Goal: Task Accomplishment & Management: Manage account settings

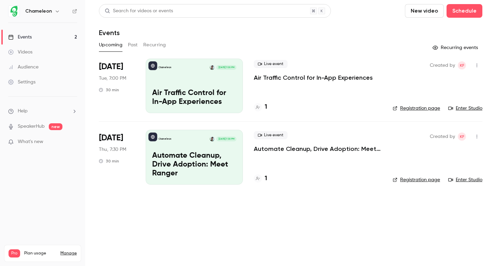
click at [275, 150] on p "Automate Cleanup, Drive Adoption: Meet Ranger" at bounding box center [318, 149] width 128 height 8
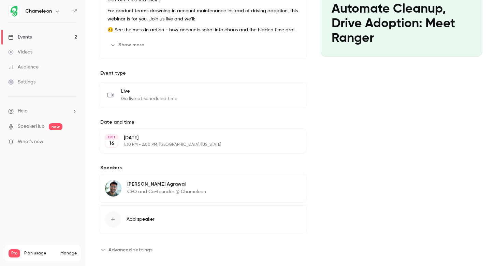
scroll to position [114, 0]
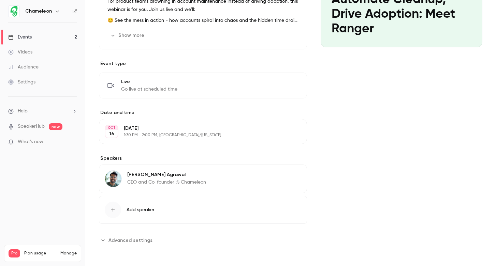
click at [164, 131] on p "[DATE]" at bounding box center [197, 128] width 147 height 7
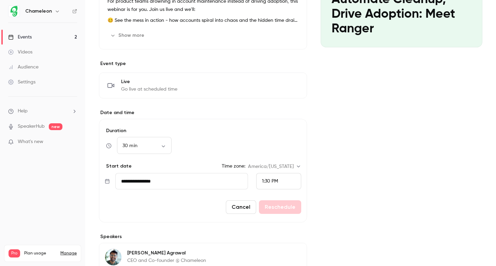
click at [154, 174] on input "**********" at bounding box center [181, 181] width 133 height 16
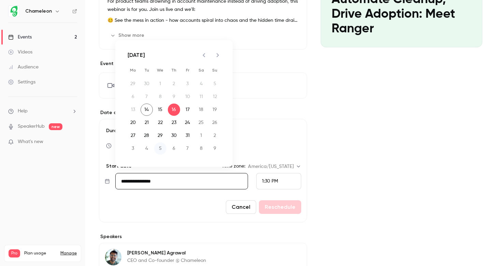
click at [161, 148] on button "5" at bounding box center [160, 149] width 12 height 12
type input "**********"
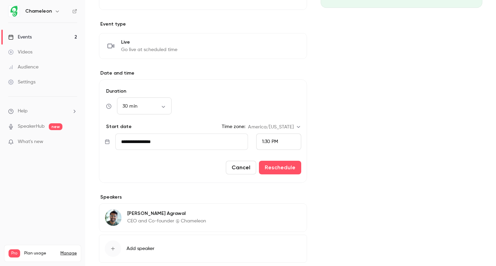
scroll to position [154, 0]
click at [271, 140] on span "1:30 PM" at bounding box center [270, 141] width 16 height 5
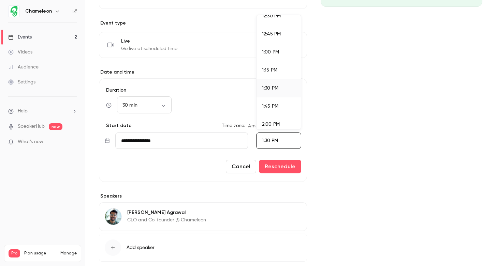
scroll to position [911, 0]
click at [273, 55] on span "1:00 PM" at bounding box center [270, 52] width 17 height 5
click at [352, 128] on div "Cover image Chameleon [DATE] 7:30 PM Automate Cleanup, Drive Adoption: Meet Ran…" at bounding box center [402, 95] width 162 height 377
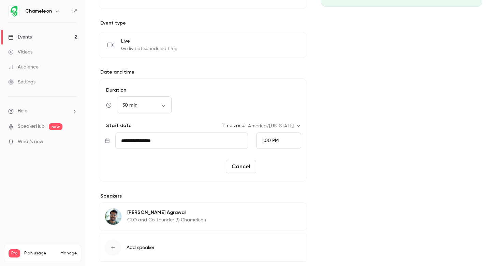
click at [291, 171] on button "Reschedule" at bounding box center [280, 167] width 42 height 14
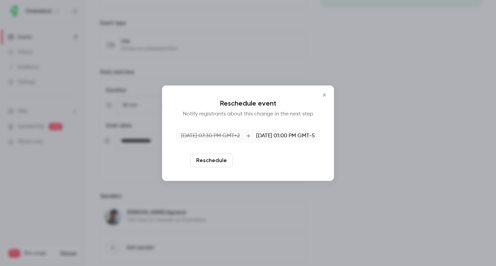
drag, startPoint x: 220, startPoint y: 163, endPoint x: 250, endPoint y: 160, distance: 30.8
click at [250, 160] on div "Reschedule Reschedule and notify" at bounding box center [248, 161] width 145 height 14
click at [250, 160] on button "Reschedule and notify" at bounding box center [270, 161] width 71 height 14
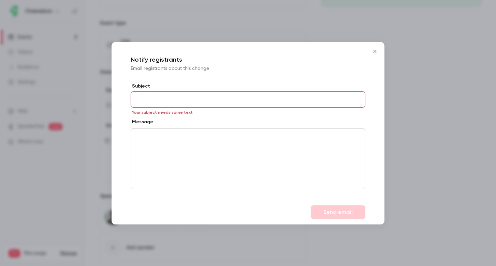
click at [379, 50] on button "Close" at bounding box center [375, 52] width 14 height 14
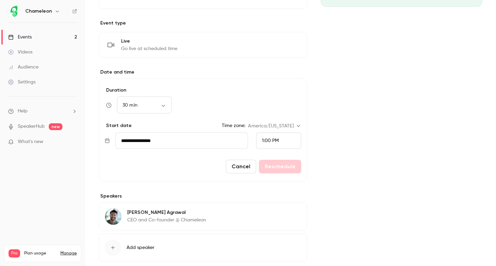
click at [377, 160] on div "Cover image Chameleon [DATE] 7:30 PM Automate Cleanup, Drive Adoption: Meet Ran…" at bounding box center [402, 95] width 162 height 377
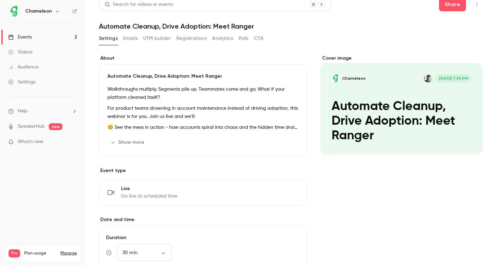
scroll to position [0, 0]
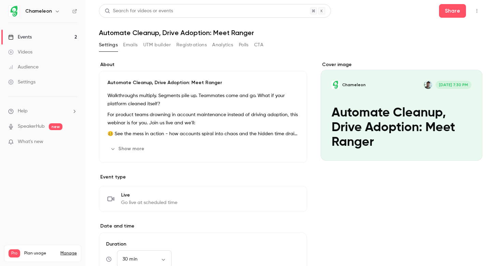
click at [26, 42] on link "Events 2" at bounding box center [42, 37] width 85 height 15
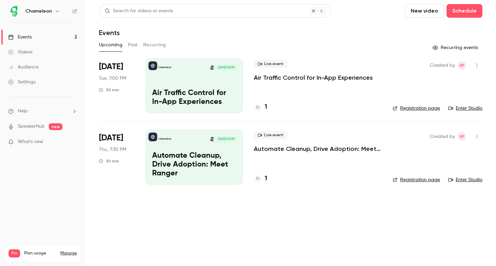
click at [200, 151] on div "Chameleon [DATE] 7:30 PM Automate Cleanup, Drive Adoption: Meet Ranger" at bounding box center [194, 157] width 97 height 55
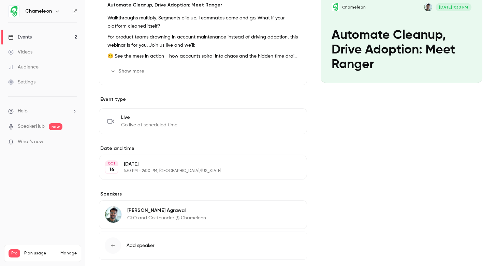
scroll to position [114, 0]
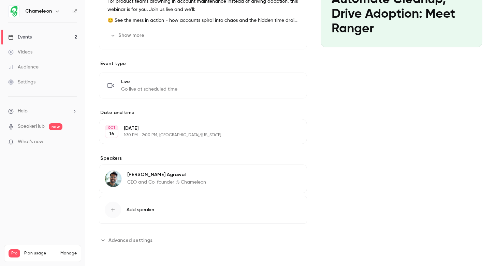
click at [192, 139] on div "OCT 16 Thursday, October 16 1:30 PM - 2:00 PM, America/New York Edit" at bounding box center [203, 131] width 208 height 25
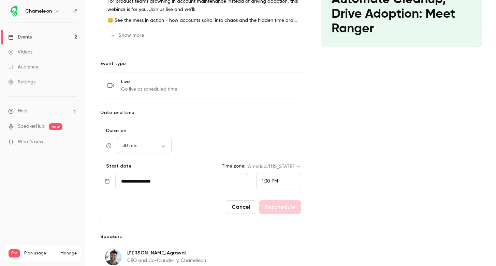
click at [229, 182] on input "**********" at bounding box center [181, 181] width 133 height 16
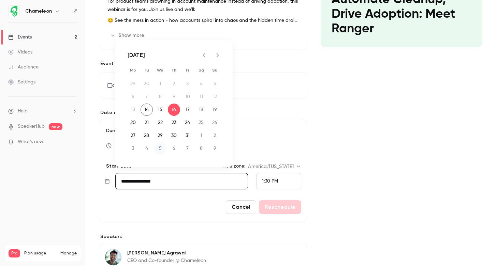
click at [159, 149] on button "5" at bounding box center [160, 149] width 12 height 12
type input "**********"
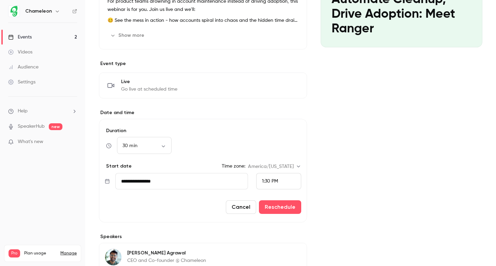
click at [275, 184] on div "1:30 PM" at bounding box center [270, 181] width 16 height 7
click at [276, 80] on li "1:00 PM" at bounding box center [279, 77] width 44 height 18
click at [281, 206] on button "Reschedule" at bounding box center [280, 208] width 42 height 14
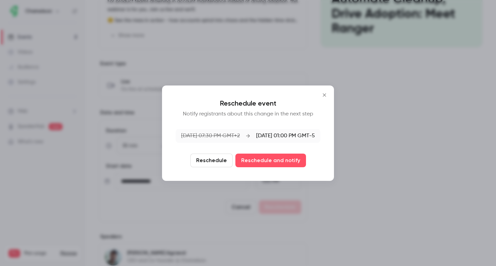
click at [216, 162] on button "Reschedule" at bounding box center [211, 161] width 42 height 14
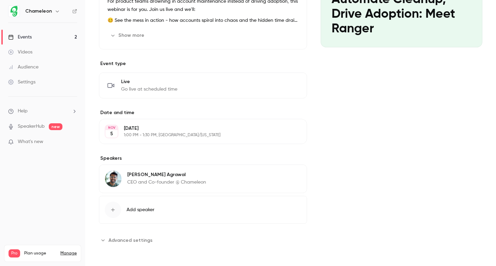
scroll to position [0, 0]
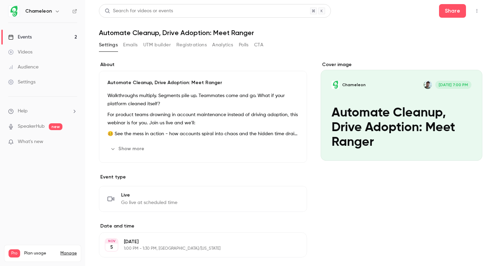
click at [59, 36] on link "Events 2" at bounding box center [42, 37] width 85 height 15
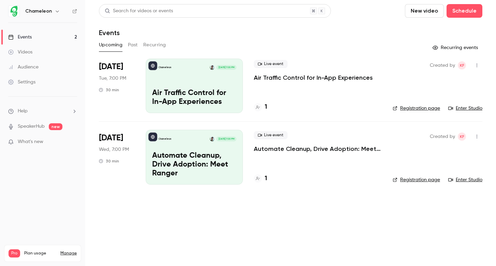
click at [190, 81] on div "Chameleon Oct 14, 7:00 PM Air Traffic Control for In-App Experiences" at bounding box center [194, 86] width 97 height 55
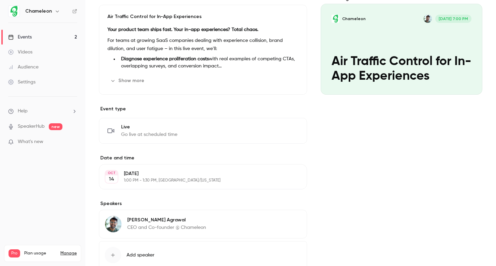
scroll to position [68, 0]
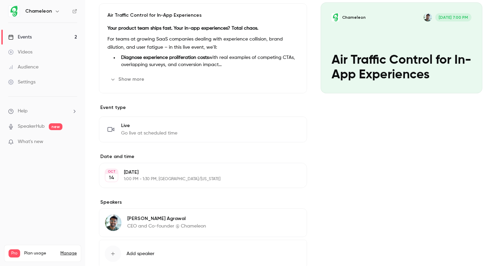
click at [179, 173] on p "Tuesday, October 14" at bounding box center [197, 172] width 147 height 7
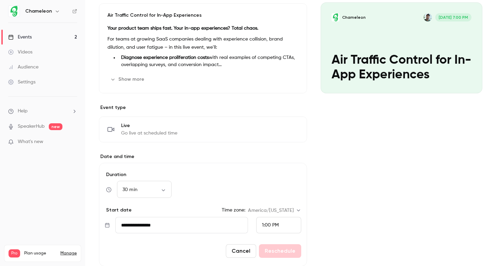
click at [204, 232] on input "**********" at bounding box center [181, 225] width 133 height 16
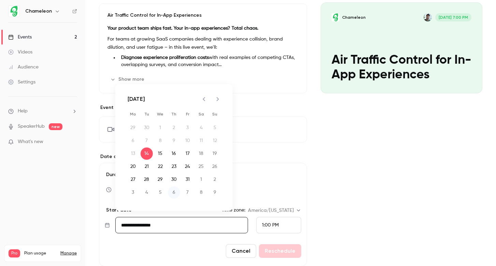
click at [175, 192] on button "6" at bounding box center [174, 193] width 12 height 12
type input "**********"
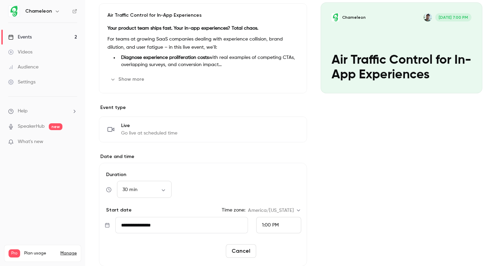
click at [278, 252] on button "Reschedule" at bounding box center [280, 252] width 42 height 14
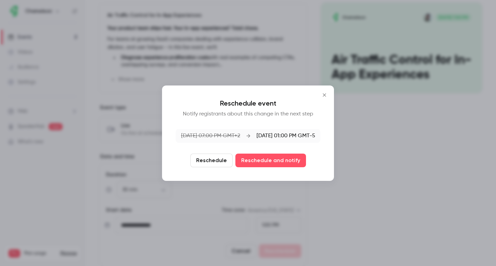
click at [213, 158] on button "Reschedule" at bounding box center [211, 161] width 42 height 14
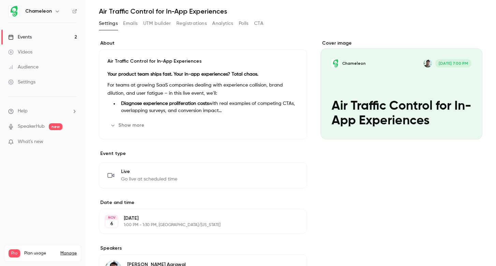
scroll to position [0, 0]
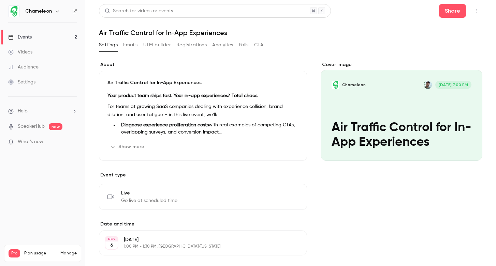
click at [48, 42] on link "Events 2" at bounding box center [42, 37] width 85 height 15
